Goal: Find specific page/section: Find specific page/section

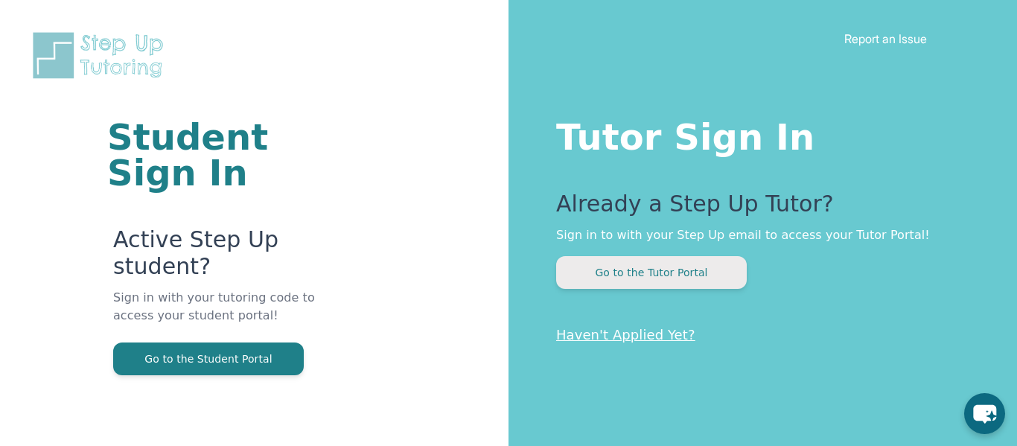
click at [594, 271] on button "Go to the Tutor Portal" at bounding box center [651, 272] width 191 height 33
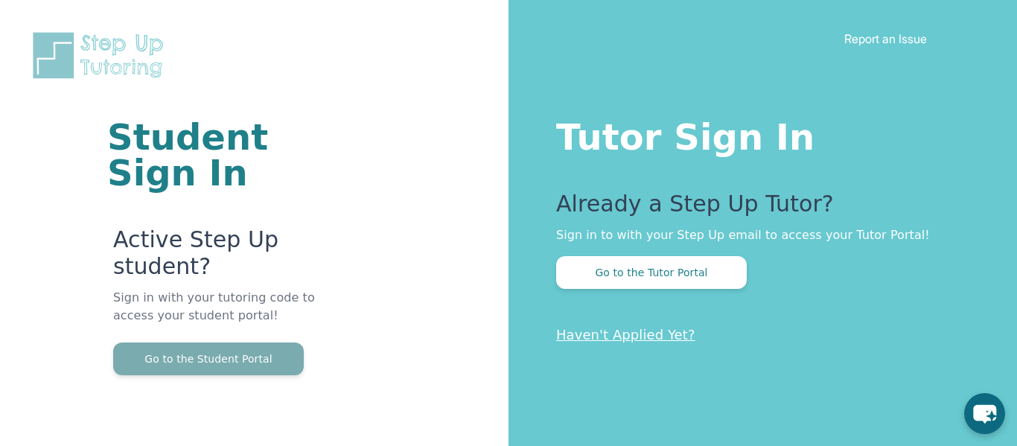
click at [264, 355] on button "Go to the Student Portal" at bounding box center [208, 359] width 191 height 33
